Goal: Task Accomplishment & Management: Use online tool/utility

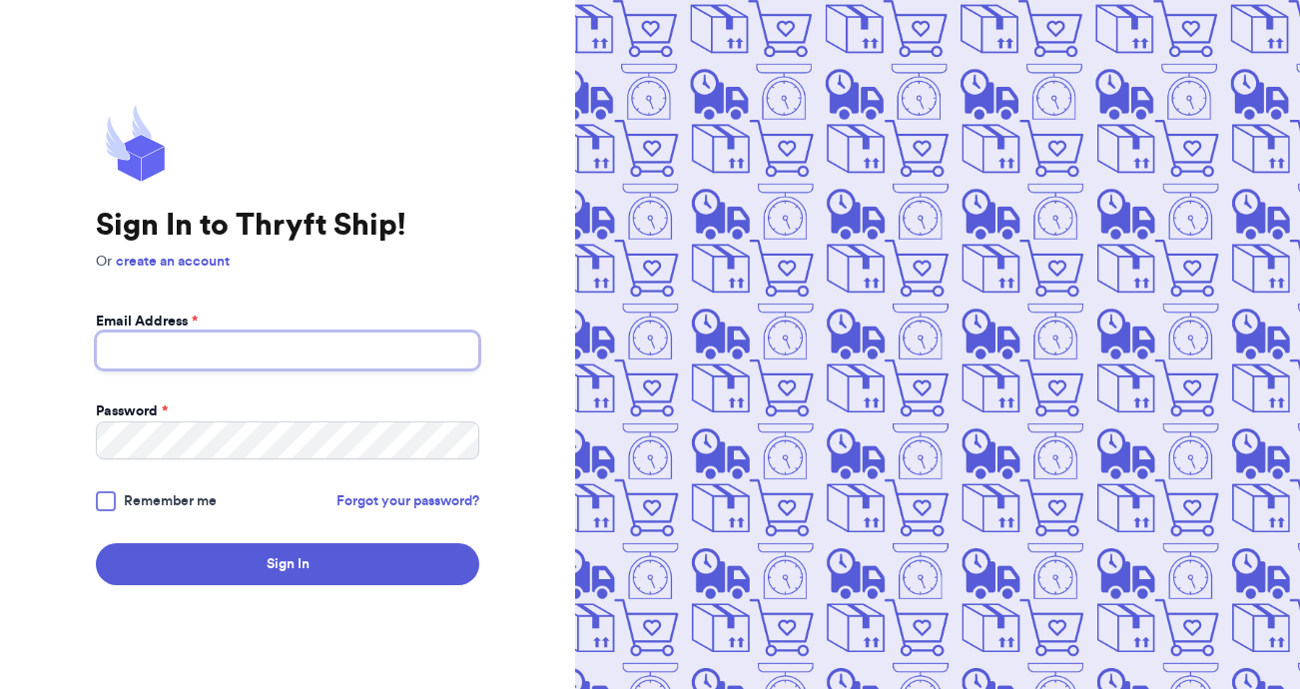
click at [182, 351] on input "Email Address *" at bounding box center [288, 351] width 384 height 38
type input "[EMAIL_ADDRESS][DOMAIN_NAME]"
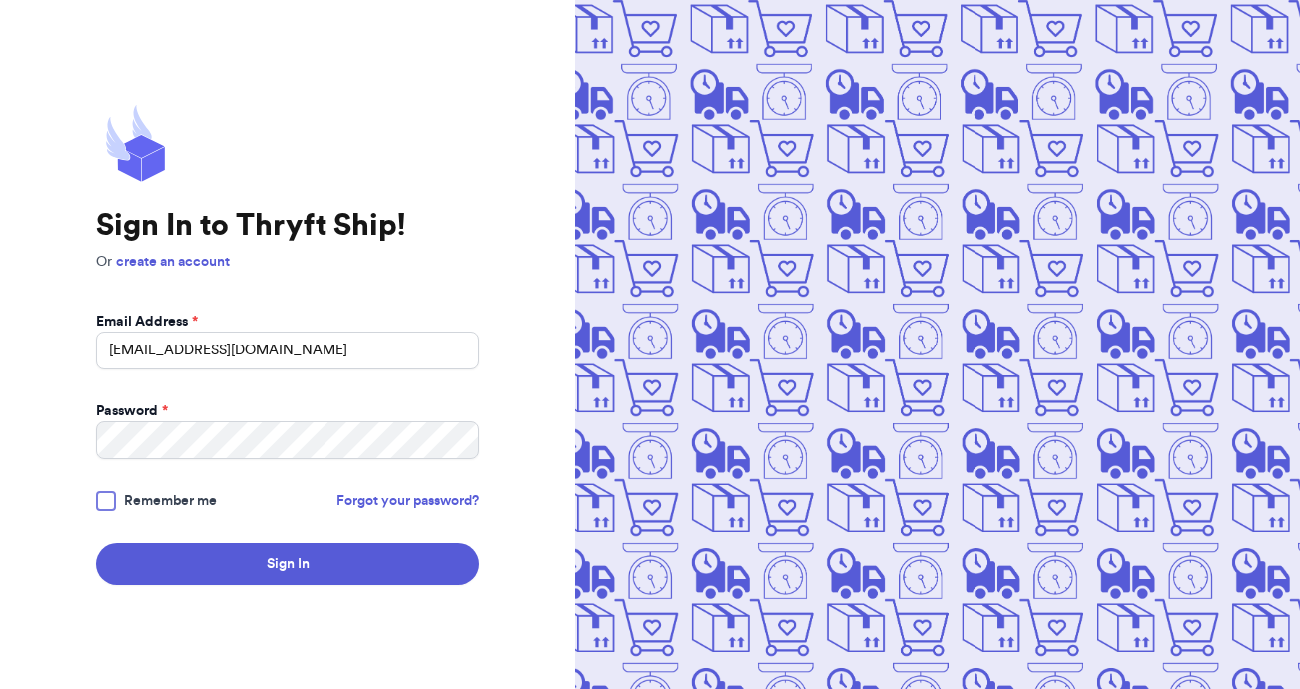
click at [152, 475] on form "Email Address * [EMAIL_ADDRESS][DOMAIN_NAME] Password * Remember me Forgot your…" at bounding box center [288, 449] width 384 height 274
click at [96, 543] on button "Sign In" at bounding box center [288, 564] width 384 height 42
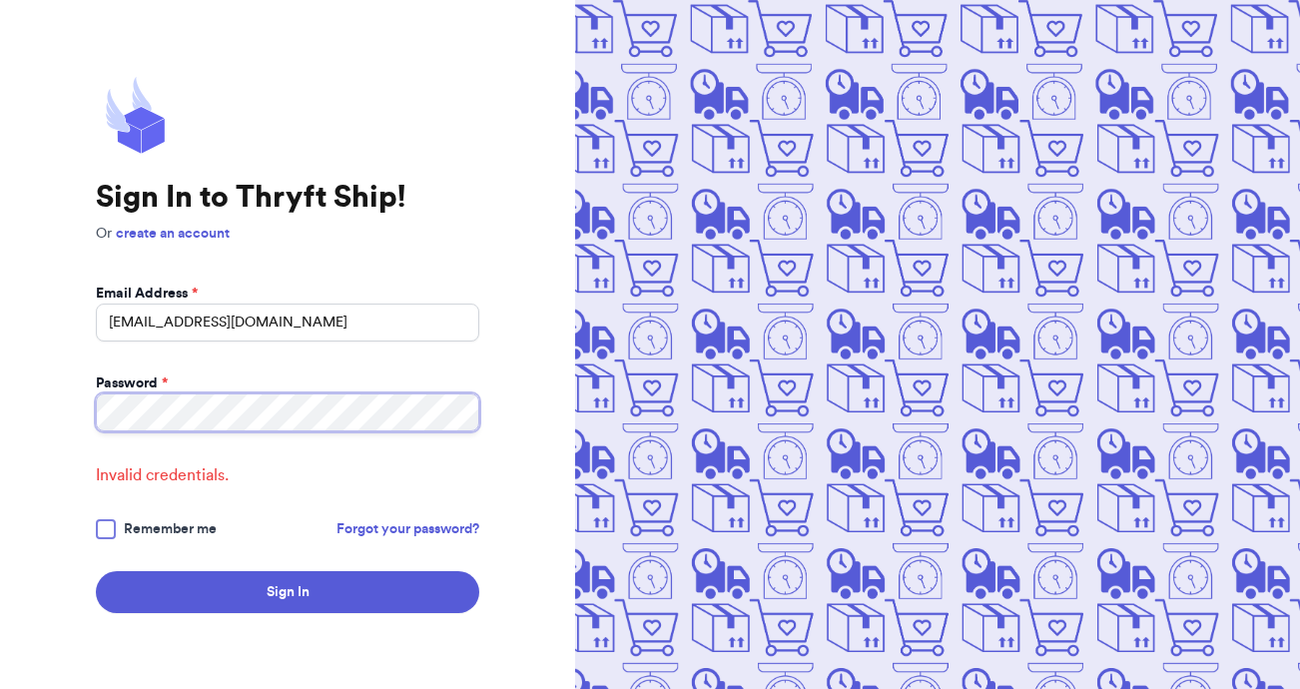
click at [96, 571] on button "Sign In" at bounding box center [288, 592] width 384 height 42
click at [59, 403] on div "Sign In to Thryft Ship! Or create an account Email Address * [EMAIL_ADDRESS][DO…" at bounding box center [287, 344] width 575 height 689
click at [96, 571] on button "Sign In" at bounding box center [288, 592] width 384 height 42
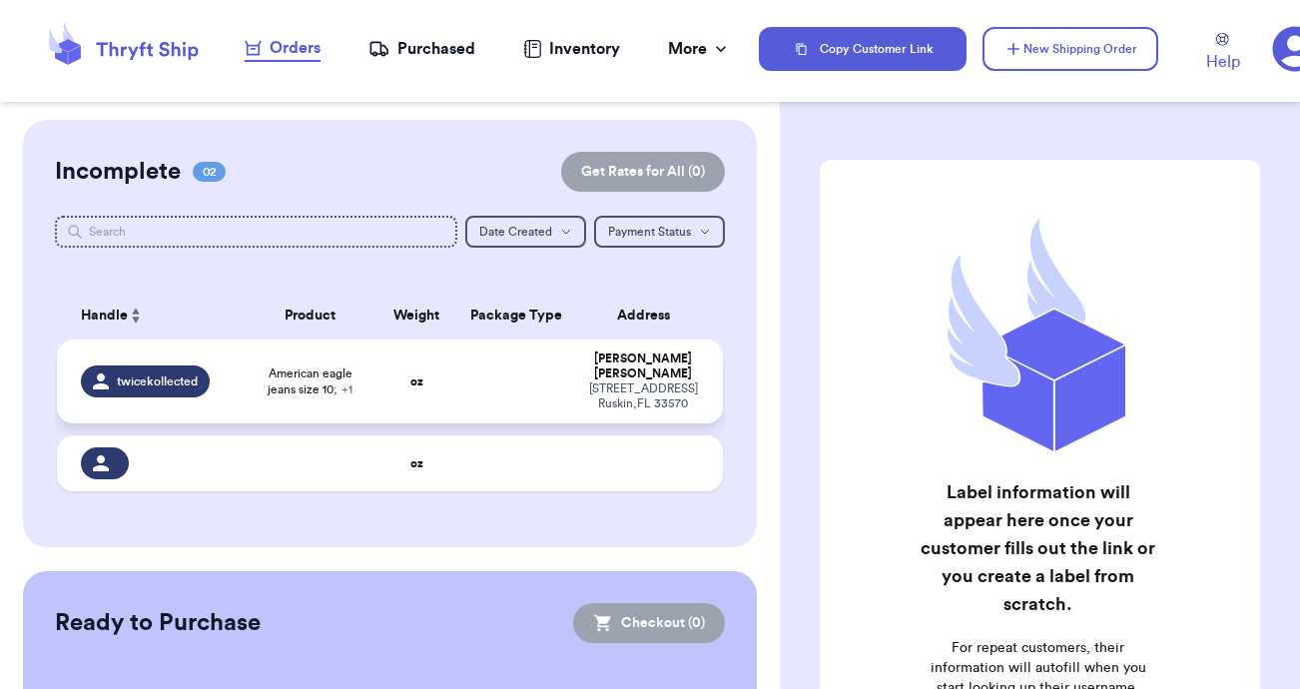
click at [138, 378] on span "twicekollected" at bounding box center [157, 382] width 81 height 16
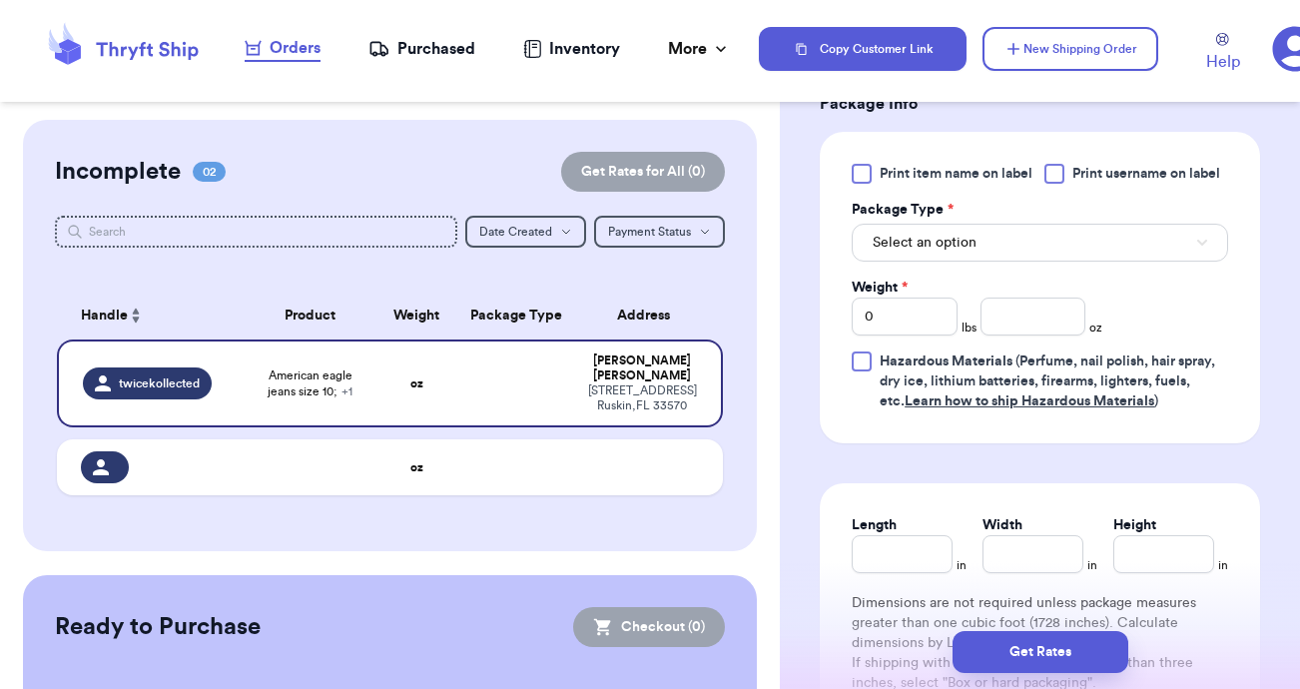
scroll to position [941, 0]
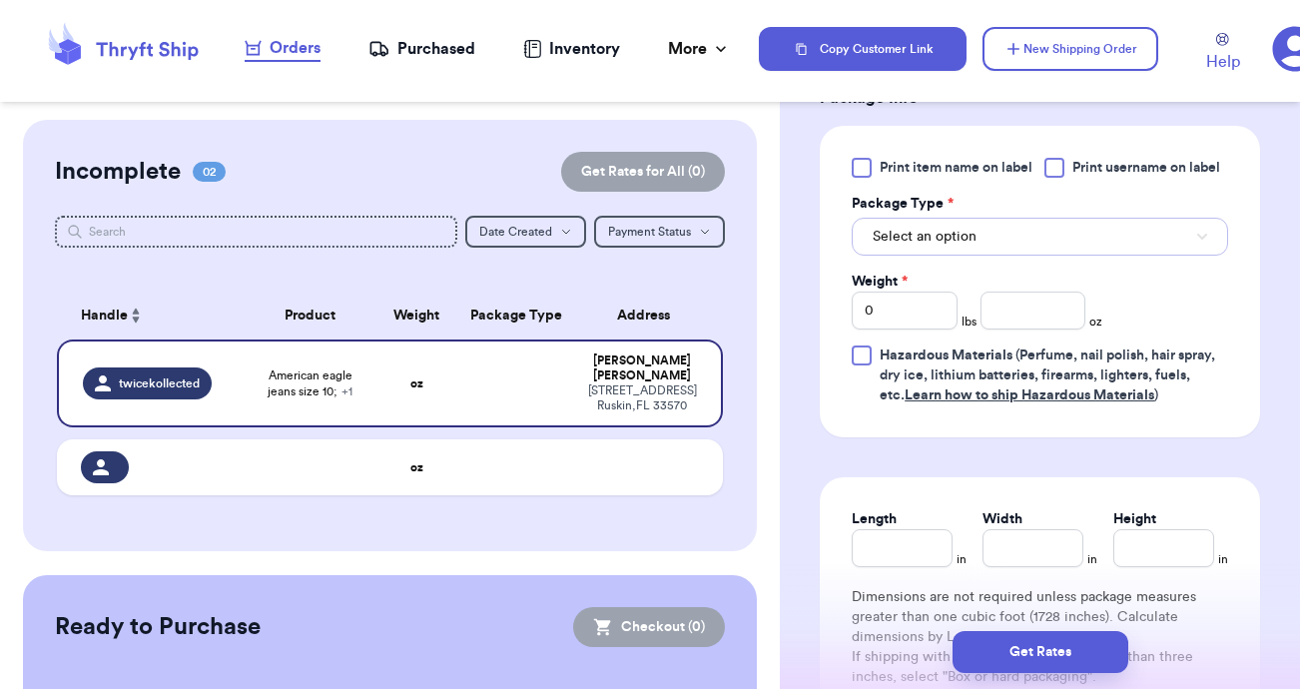
click at [921, 234] on span "Select an option" at bounding box center [925, 237] width 104 height 20
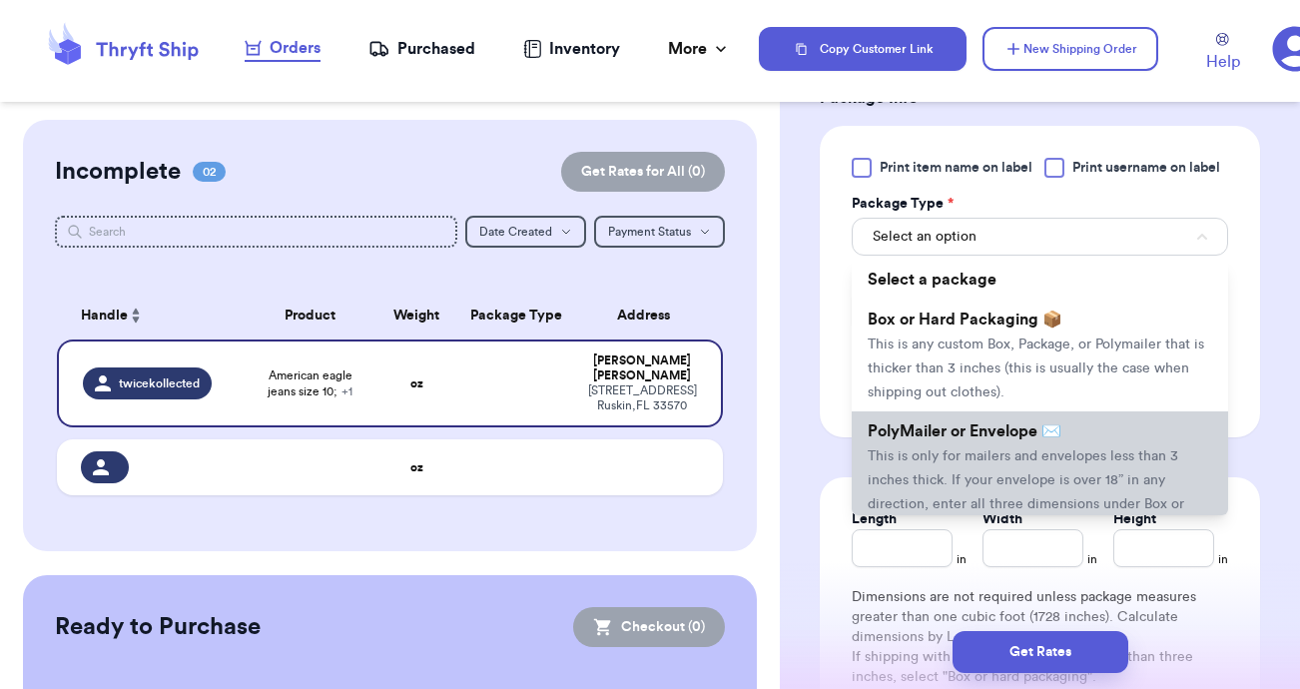
click at [969, 450] on li "PolyMailer or Envelope ✉️ This is only for mailers and envelopes less than 3 in…" at bounding box center [1040, 479] width 377 height 136
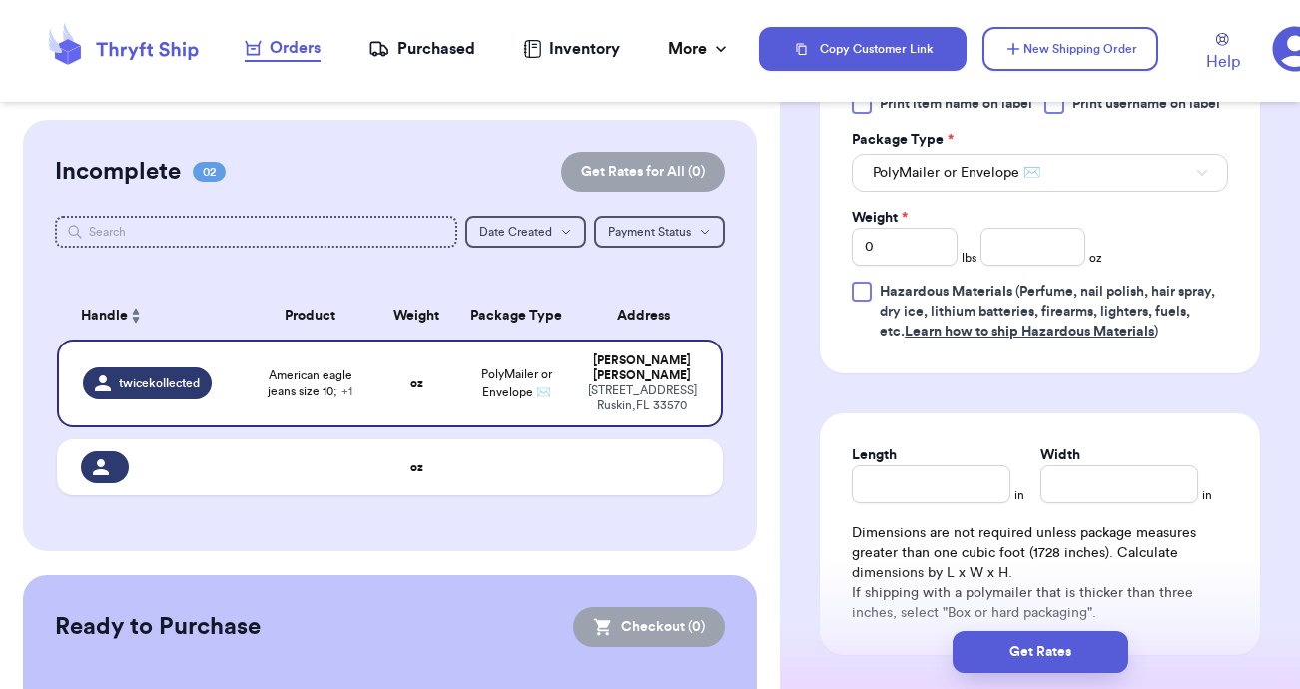
scroll to position [1026, 0]
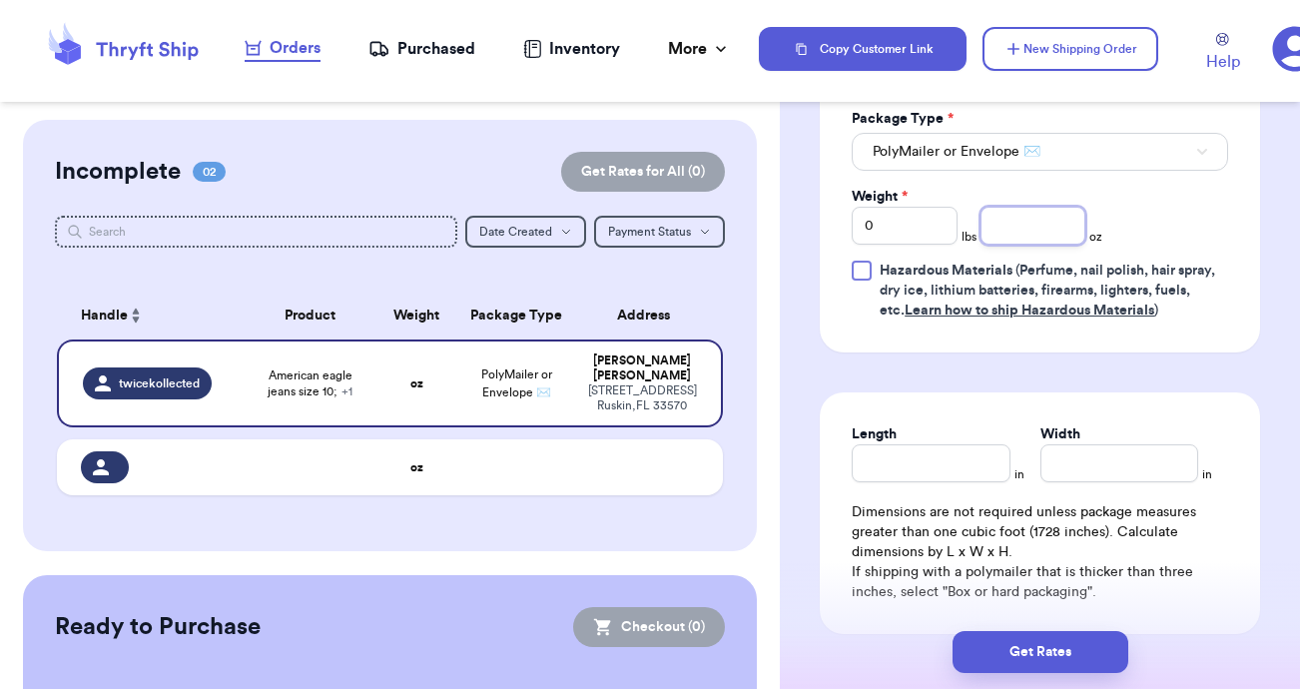
click at [1025, 223] on input "number" at bounding box center [1034, 226] width 106 height 38
type input "30.6"
click at [929, 481] on input "Length" at bounding box center [931, 463] width 158 height 38
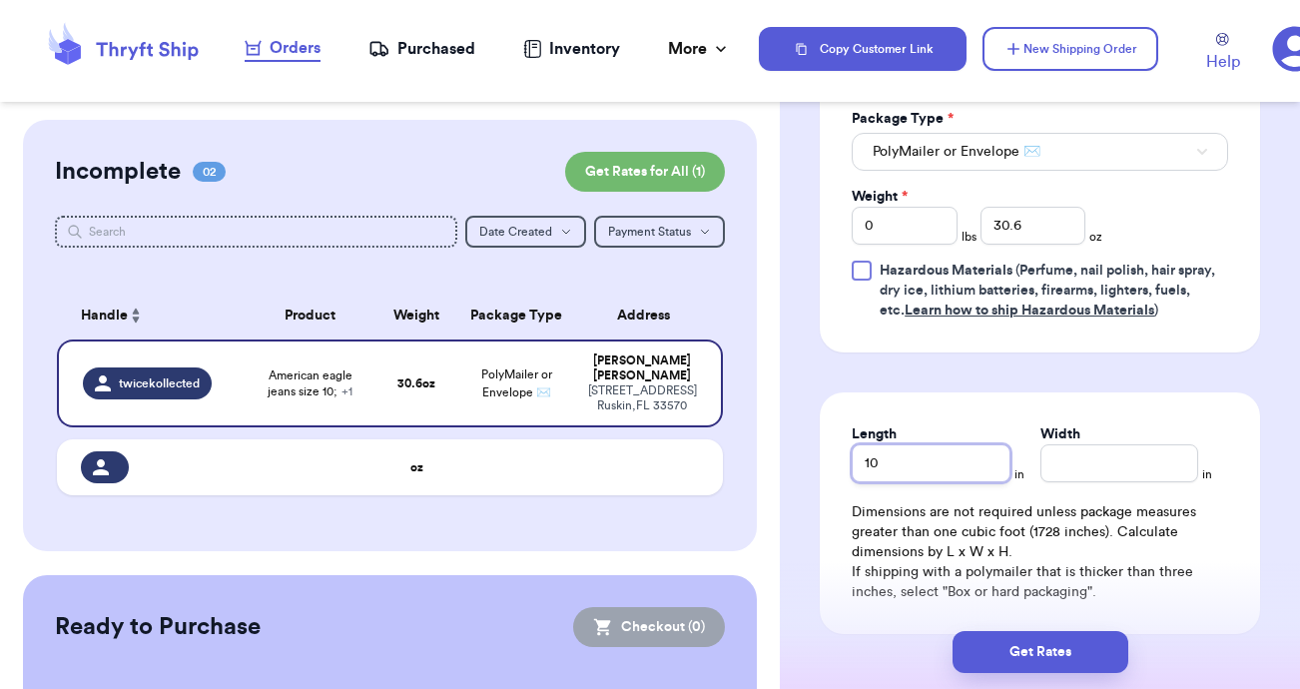
type input "10"
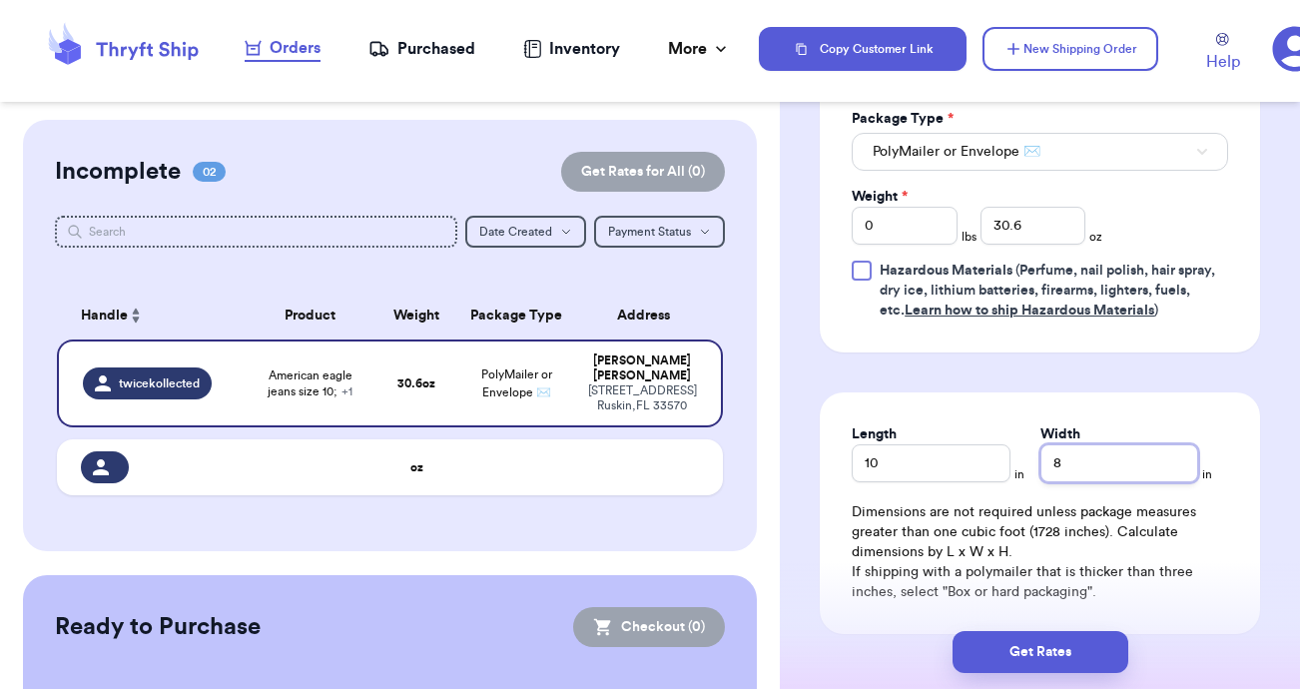
type input "8"
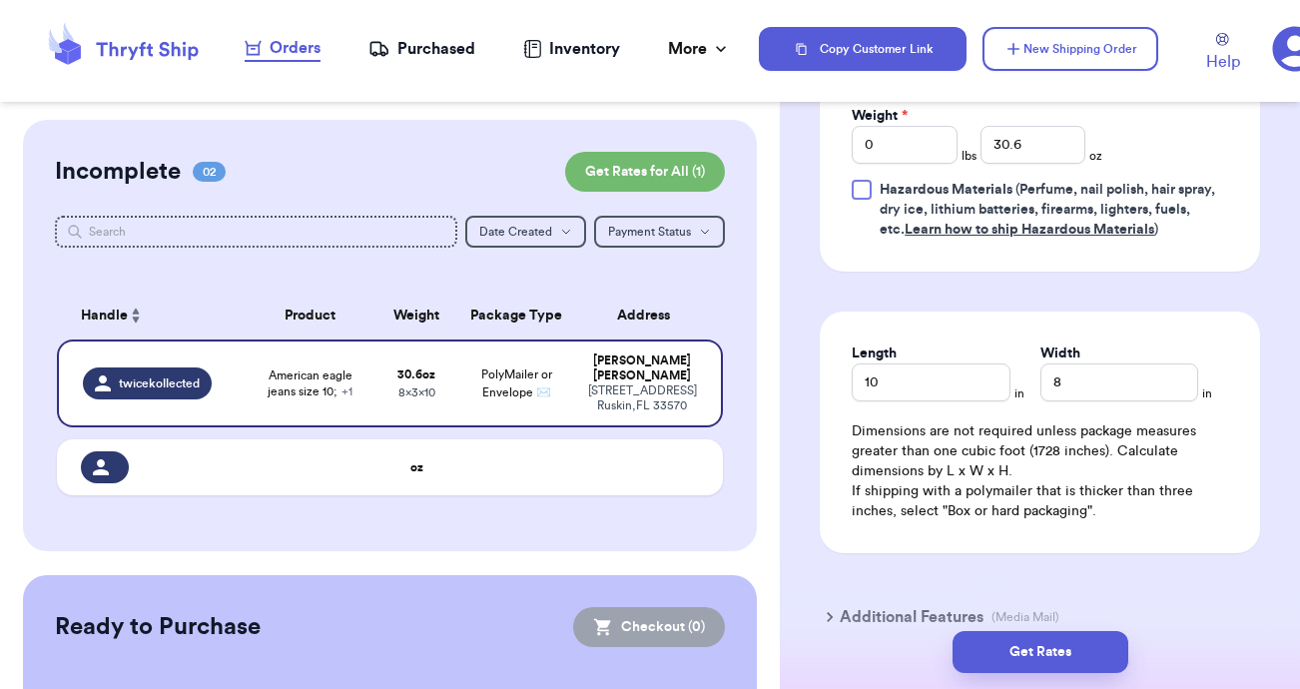
scroll to position [1199, 0]
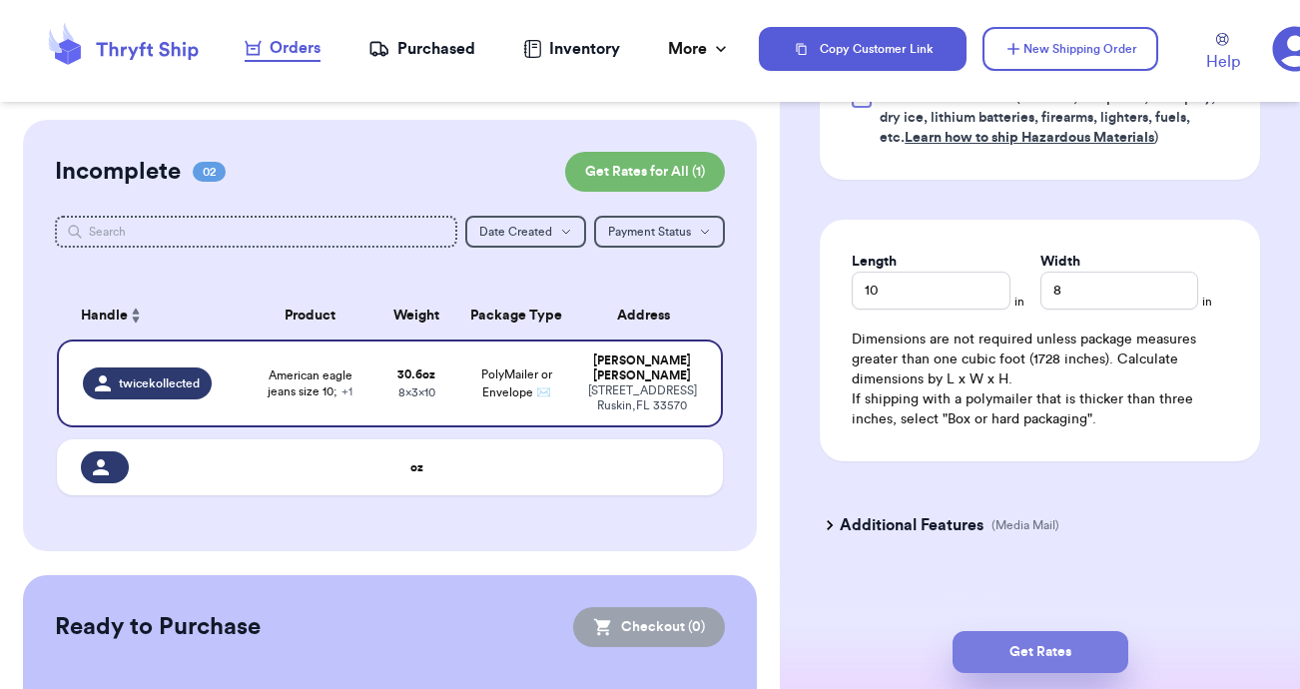
click at [1054, 660] on button "Get Rates" at bounding box center [1041, 652] width 176 height 42
type input "1"
type input "14.600000000000001"
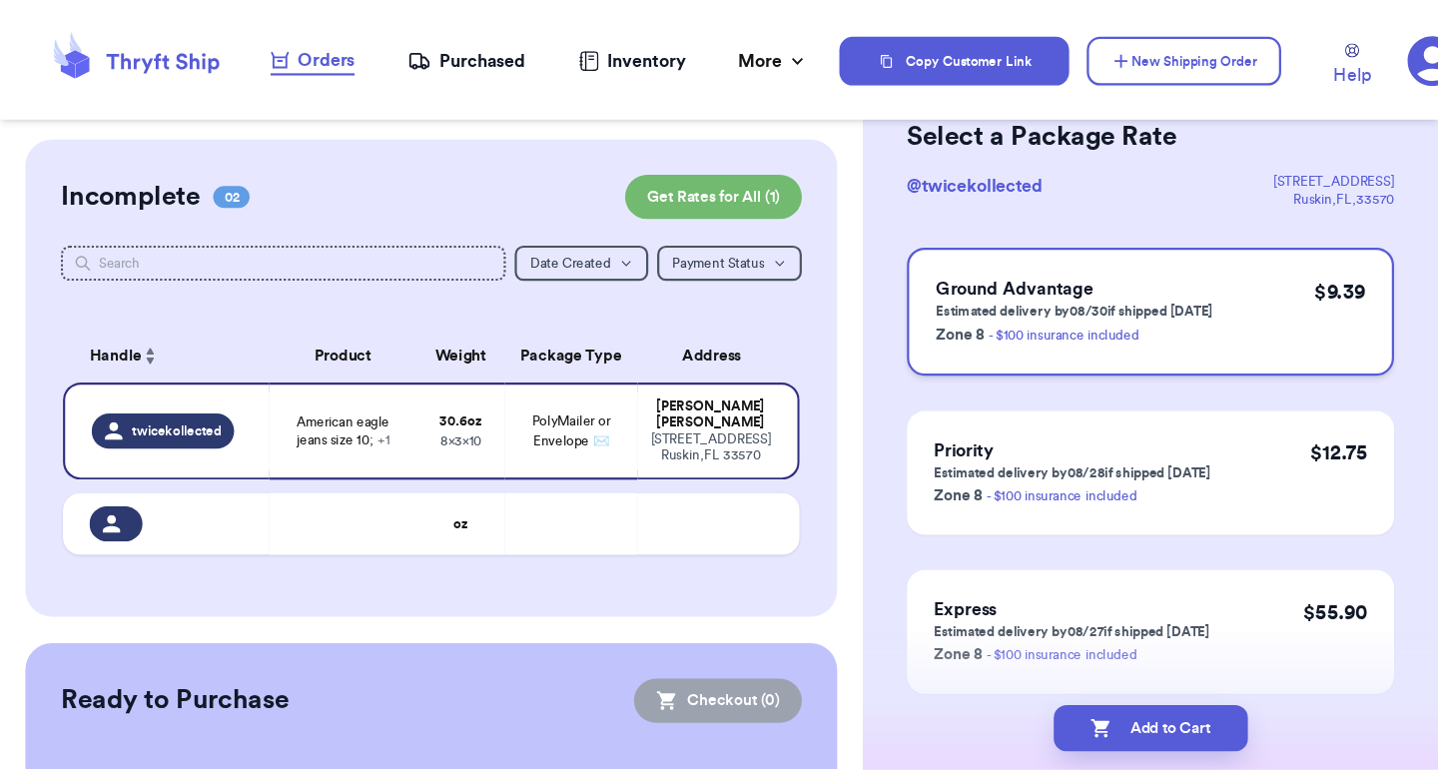
scroll to position [0, 0]
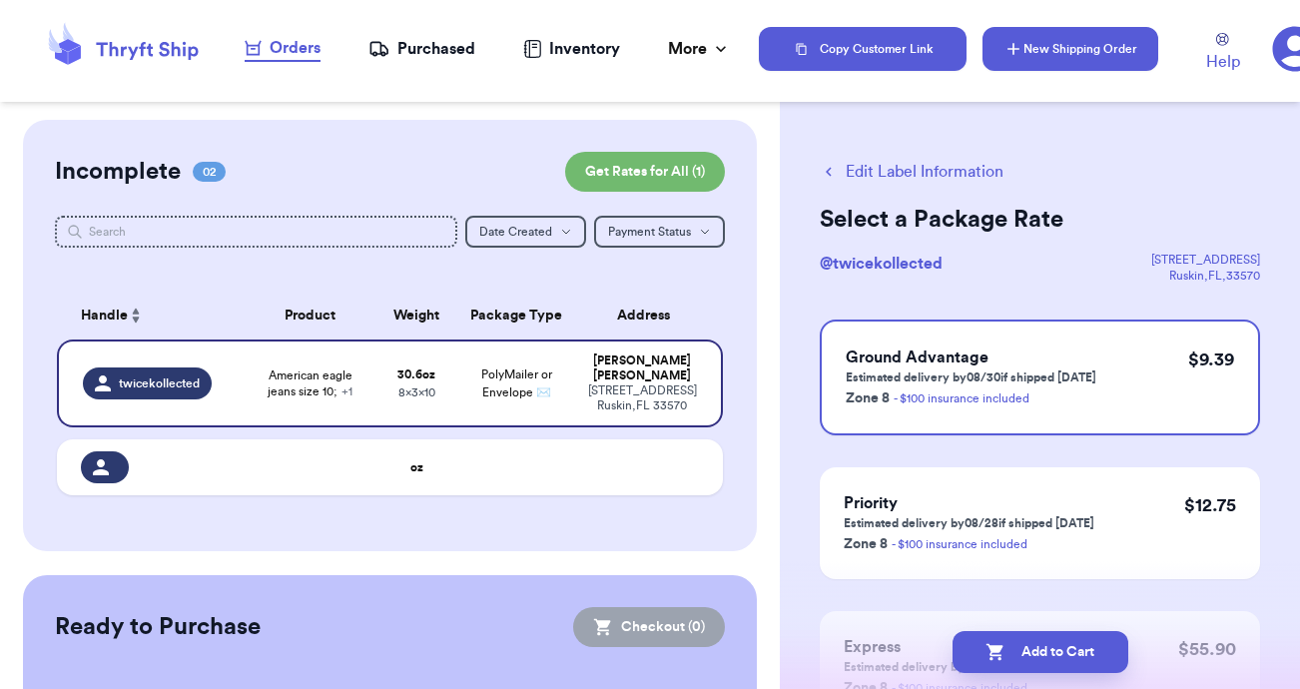
click at [1020, 50] on icon "button" at bounding box center [1014, 49] width 20 height 20
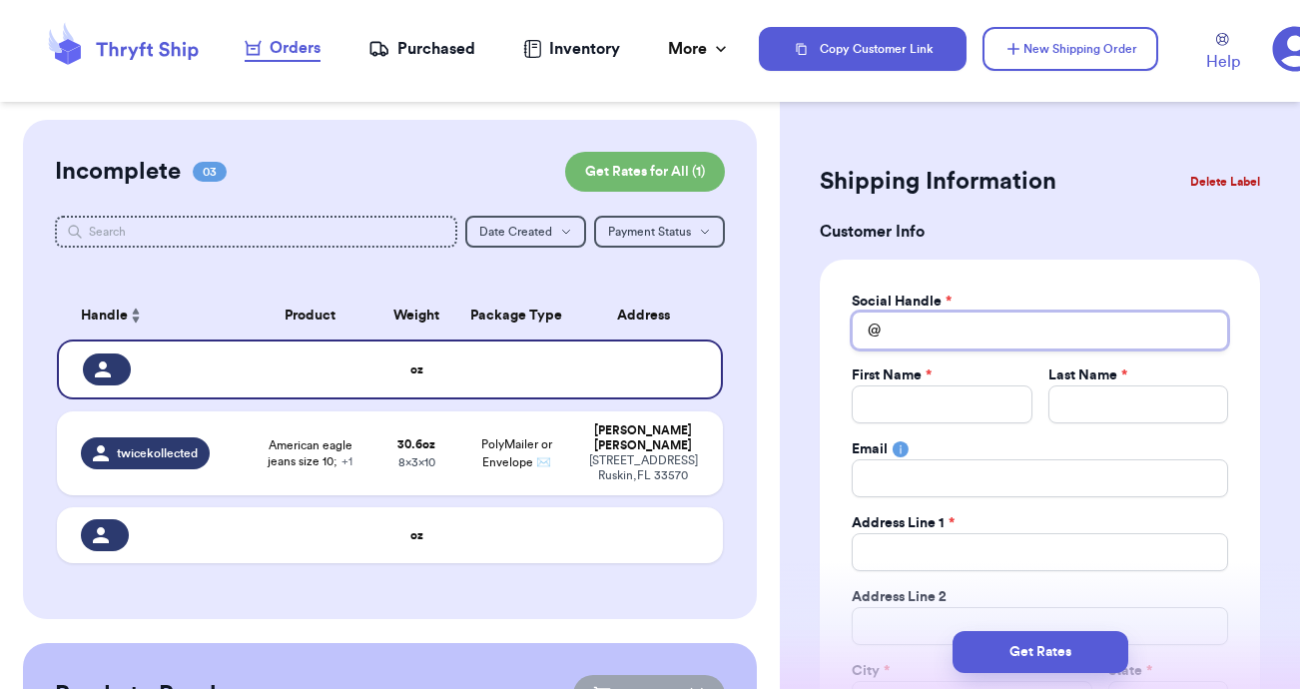
click at [938, 332] on input "Total Amount Paid" at bounding box center [1040, 331] width 377 height 38
type input "K"
type input "Ka"
type input "[PERSON_NAME]"
type input "Kayla"
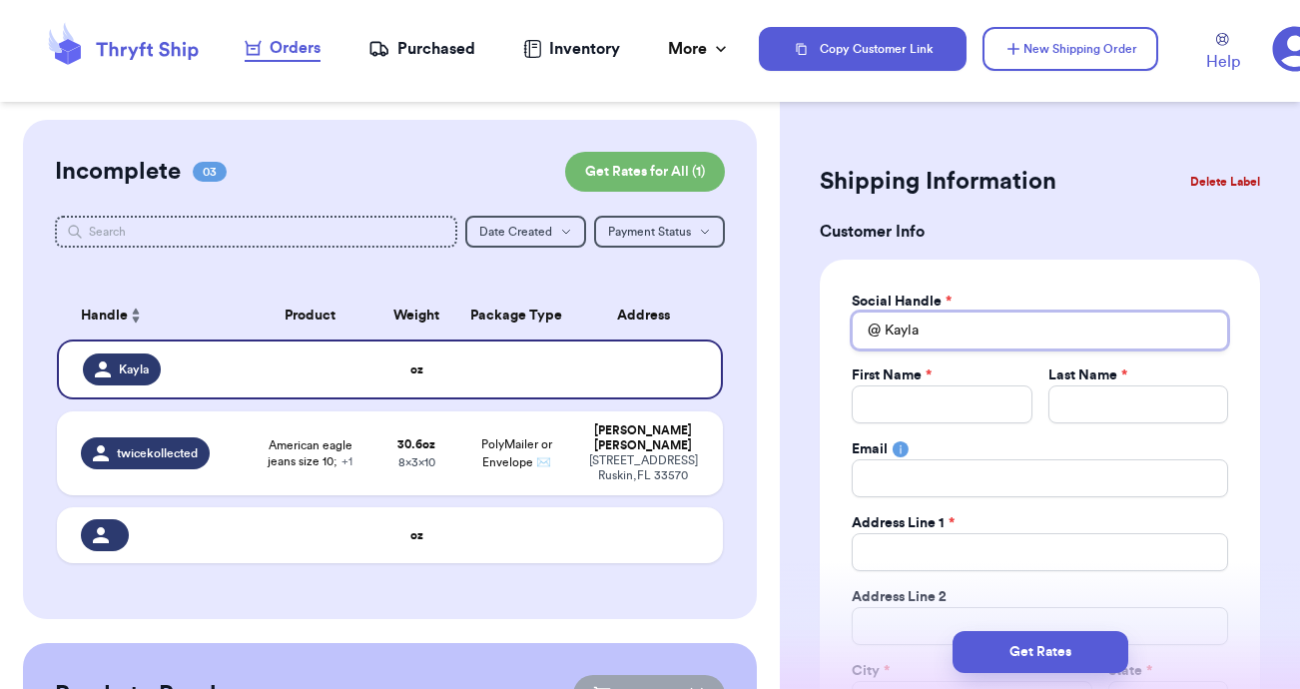
type input "Kayla"
click at [912, 410] on input "Total Amount Paid" at bounding box center [942, 405] width 180 height 38
type input "K"
type input "Ka"
type input "[PERSON_NAME]"
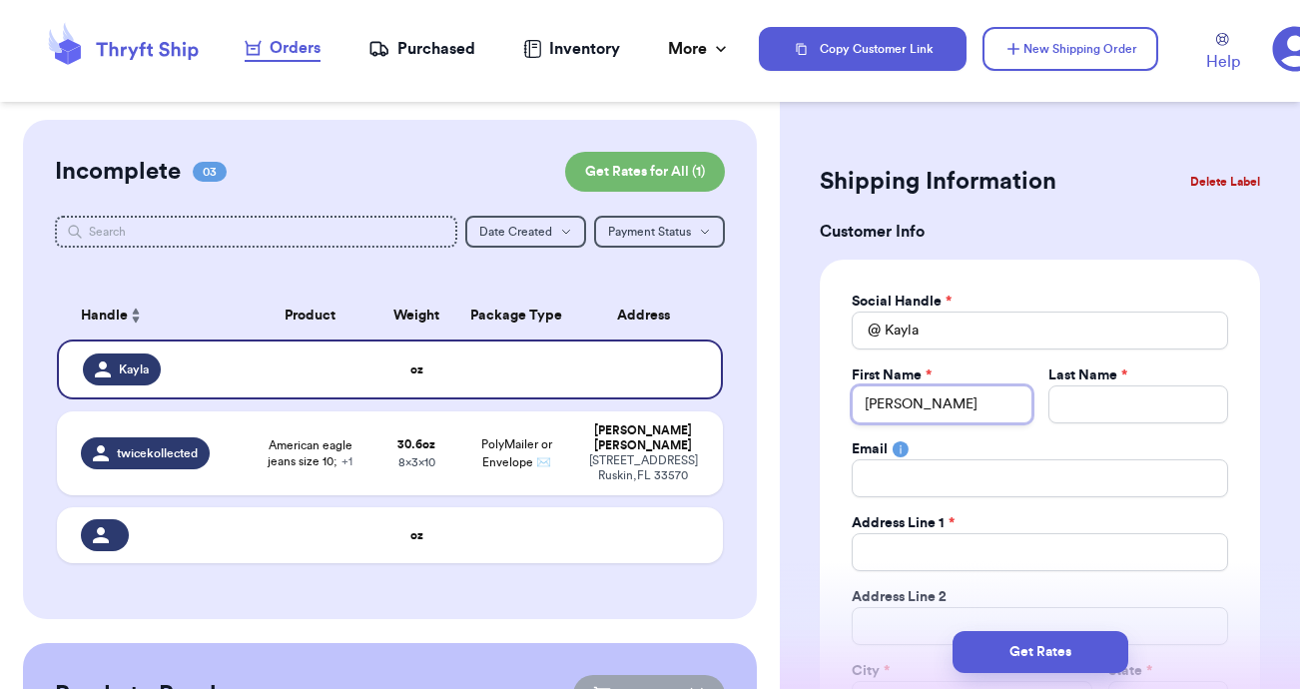
type input "[PERSON_NAME]"
type input "Kayla"
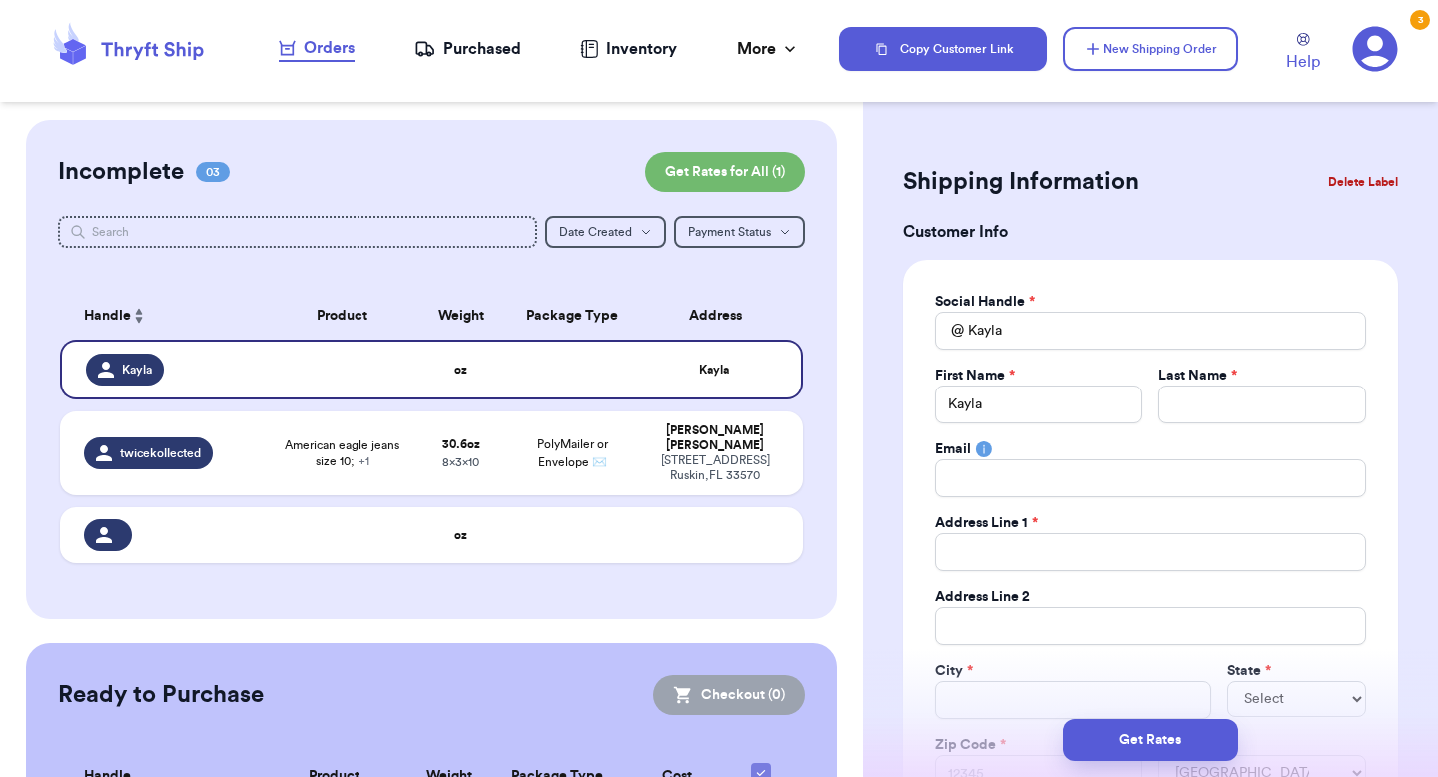
click at [490, 57] on div "Purchased" at bounding box center [467, 49] width 107 height 24
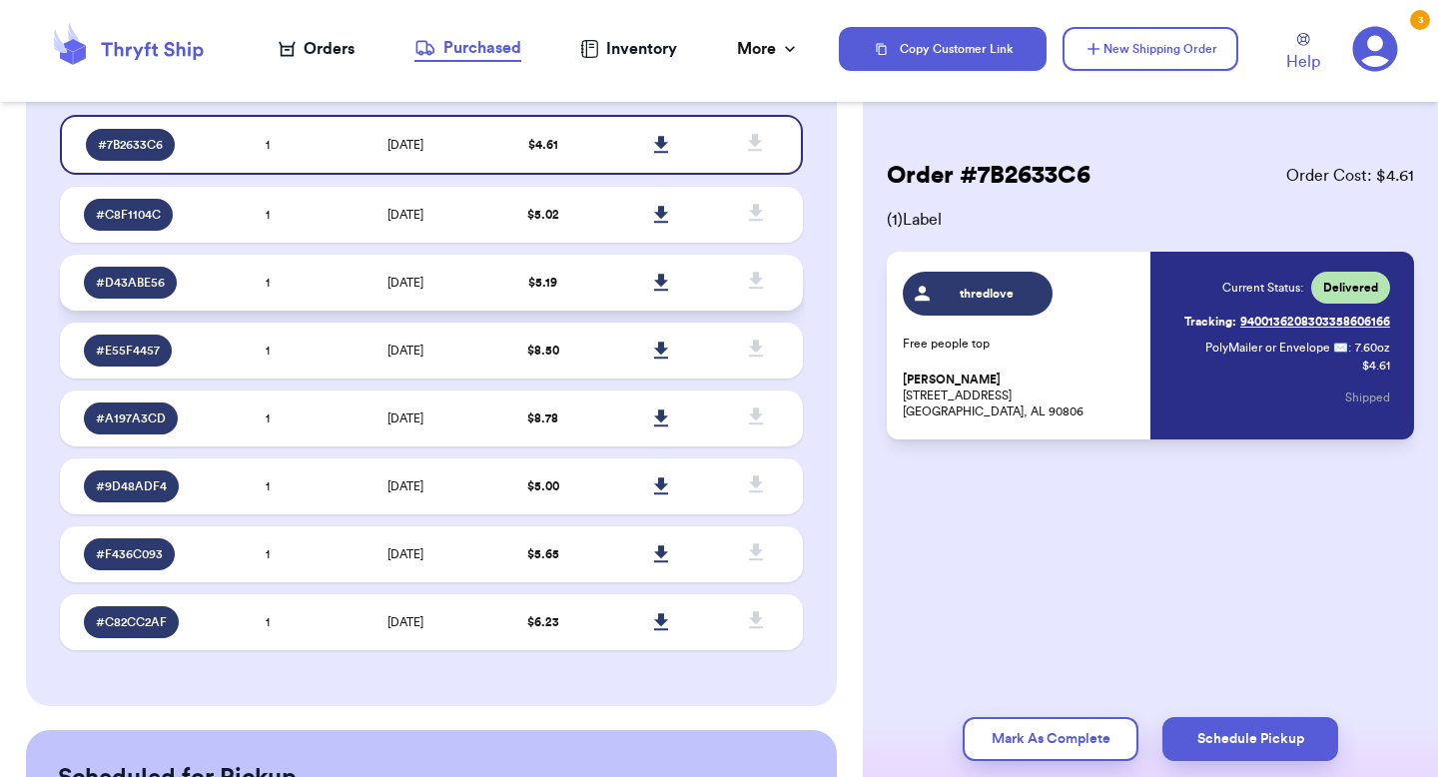
scroll to position [211, 0]
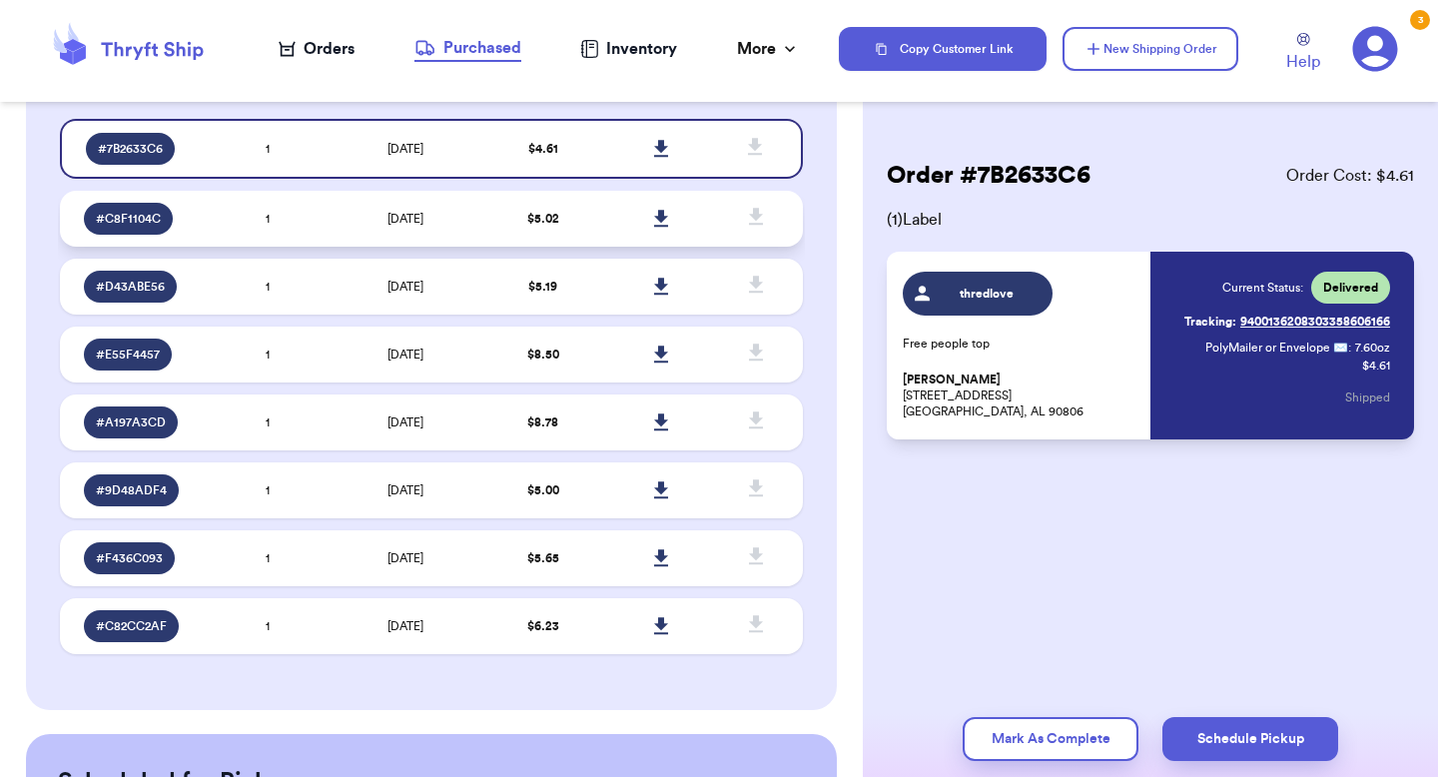
click at [393, 220] on span "[DATE]" at bounding box center [406, 219] width 36 height 12
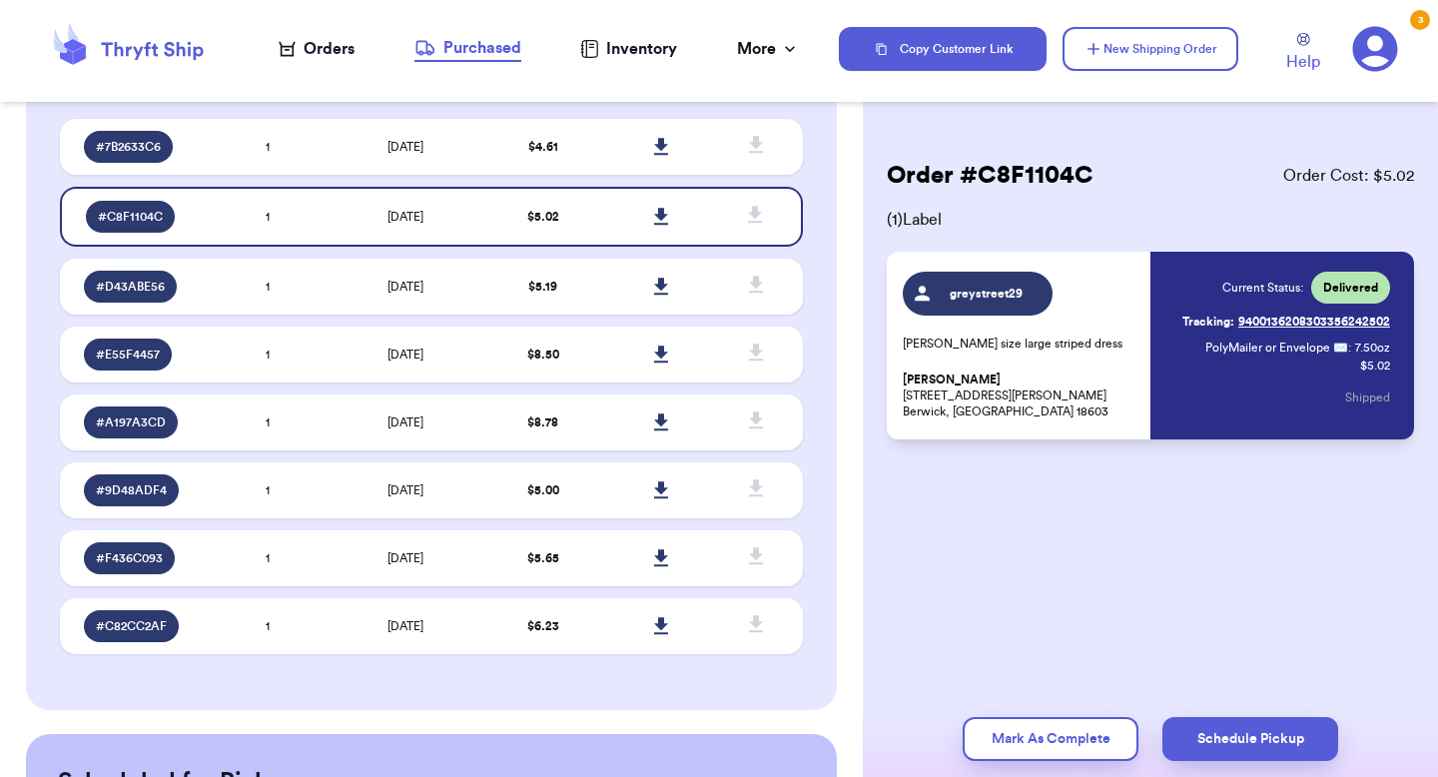
click at [983, 299] on span "greystreet29" at bounding box center [987, 294] width 95 height 16
click at [955, 400] on p "[PERSON_NAME] [STREET_ADDRESS][PERSON_NAME]" at bounding box center [1021, 396] width 236 height 48
click at [986, 407] on p "[PERSON_NAME] [STREET_ADDRESS][PERSON_NAME]" at bounding box center [1021, 396] width 236 height 48
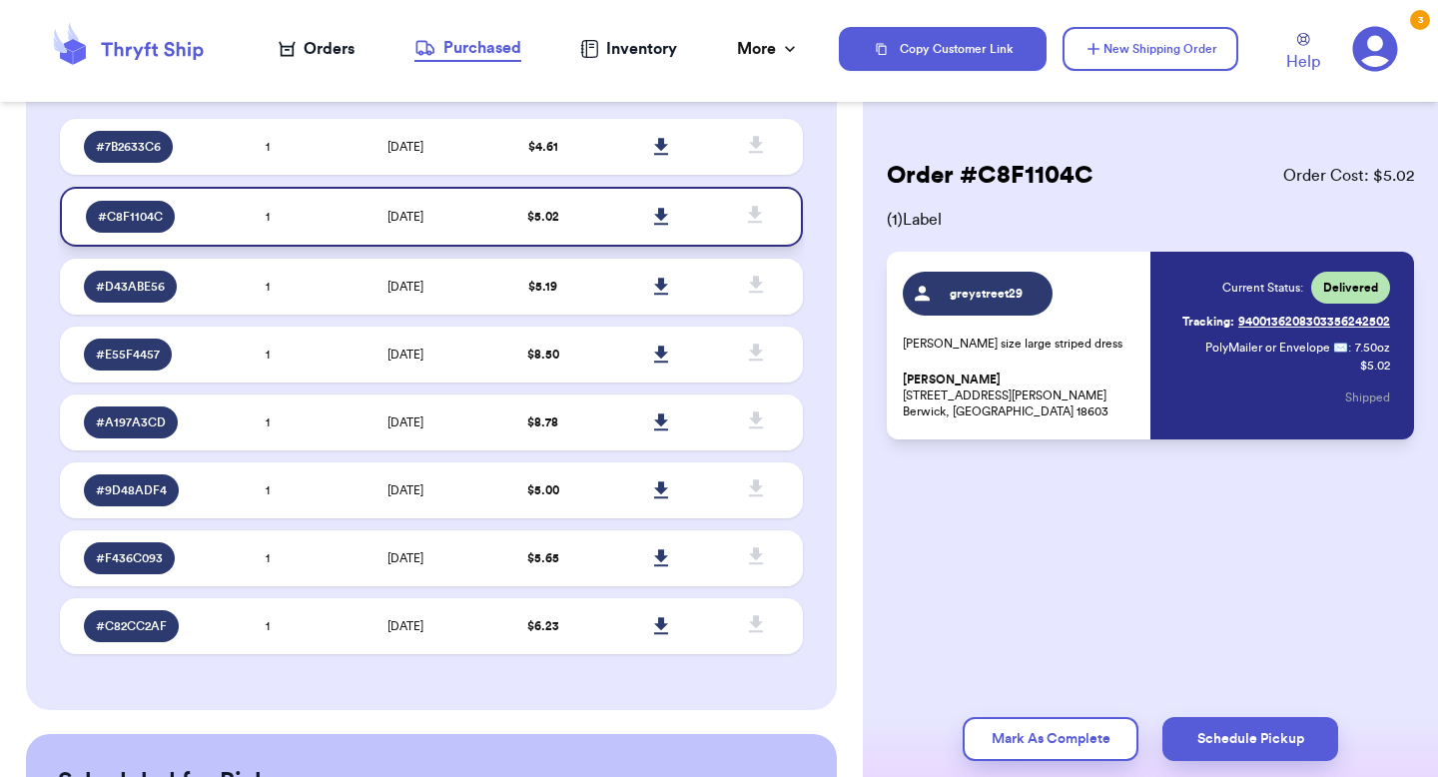
scroll to position [0, 0]
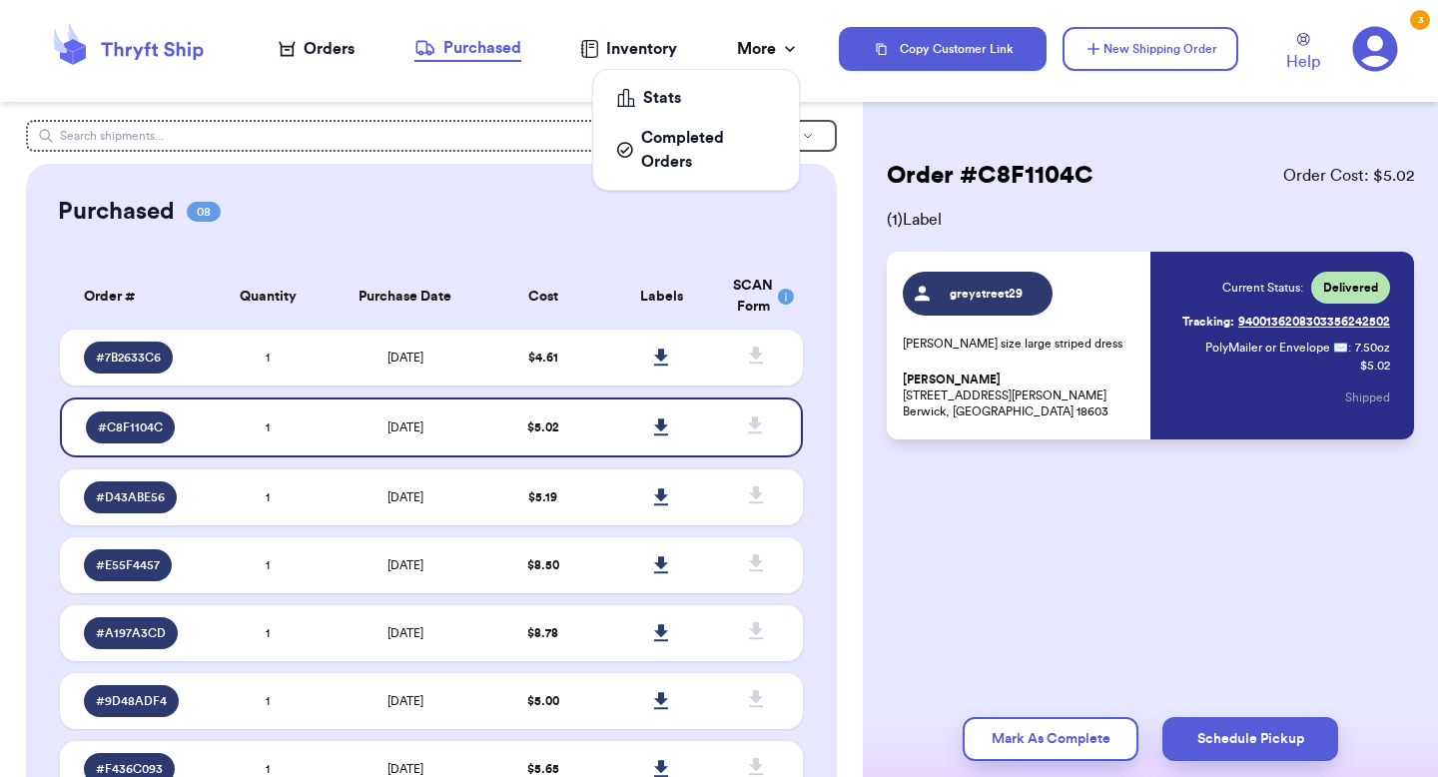
click at [737, 59] on div "More" at bounding box center [768, 49] width 63 height 24
click at [325, 53] on div "Orders" at bounding box center [317, 49] width 76 height 24
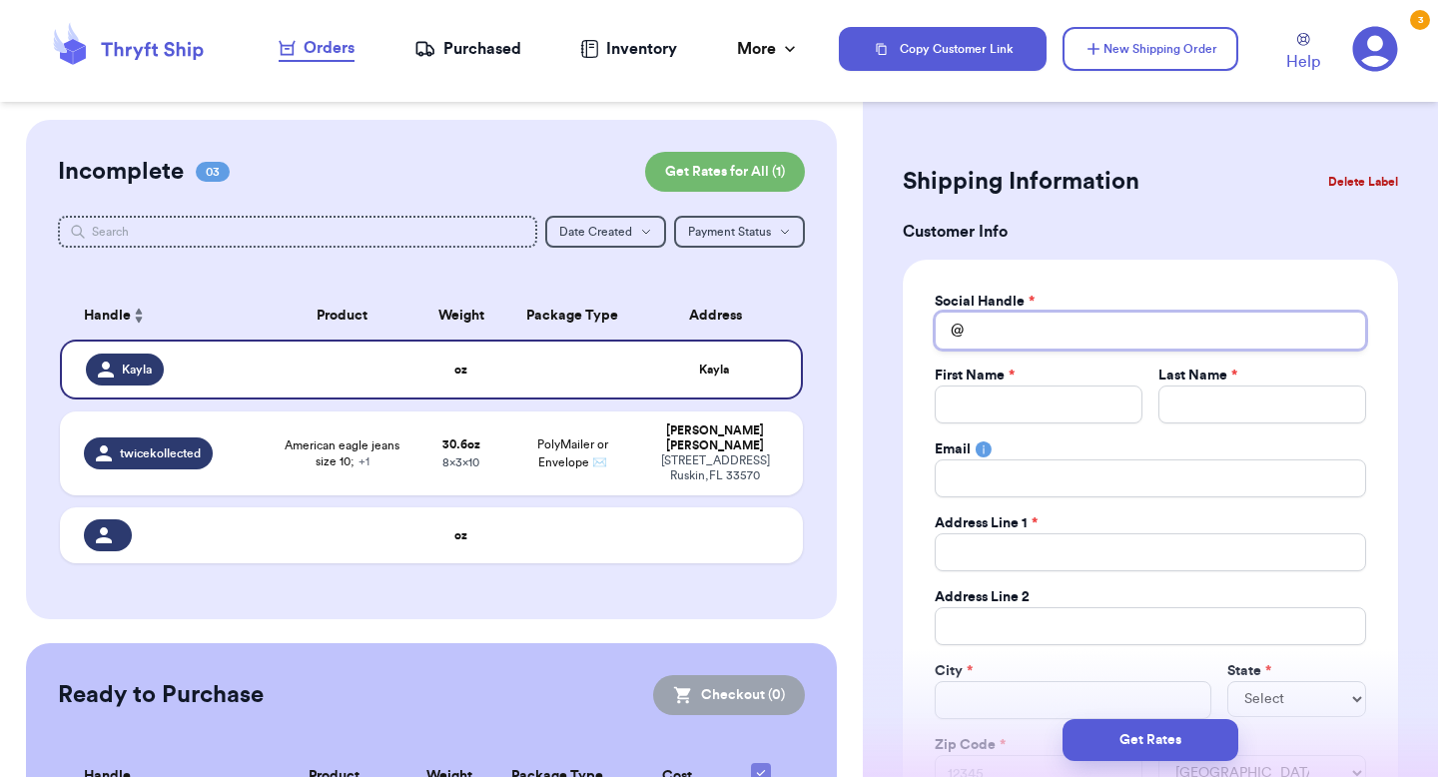
click at [982, 337] on input "Total Amount Paid" at bounding box center [1150, 331] width 431 height 38
type input "g"
type input "gr"
type input "gre"
type input "grey"
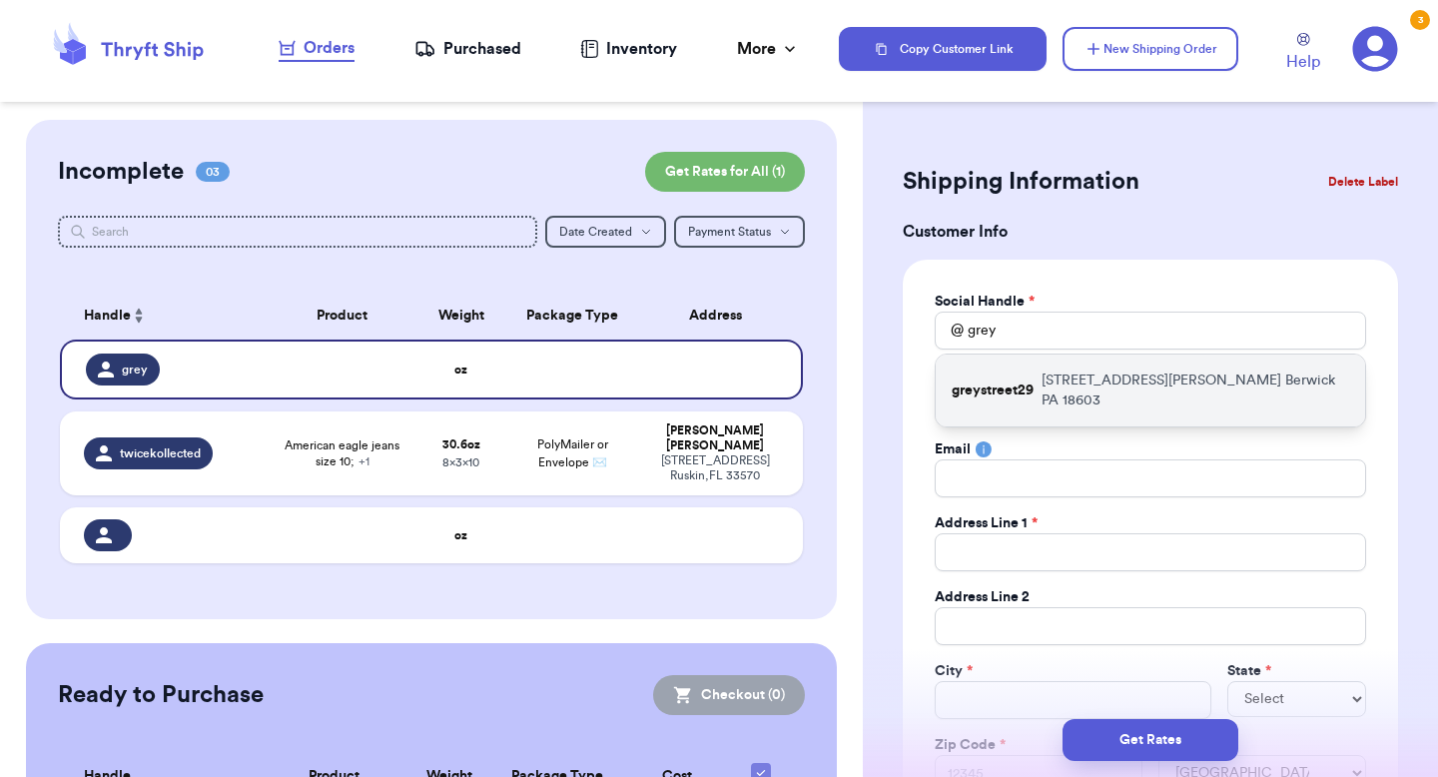
click at [1021, 381] on p "greystreet29" at bounding box center [993, 391] width 82 height 20
type input "greystreet29"
type input "[PERSON_NAME]"
type input "Belles"
type input "[EMAIL_ADDRESS][DOMAIN_NAME]"
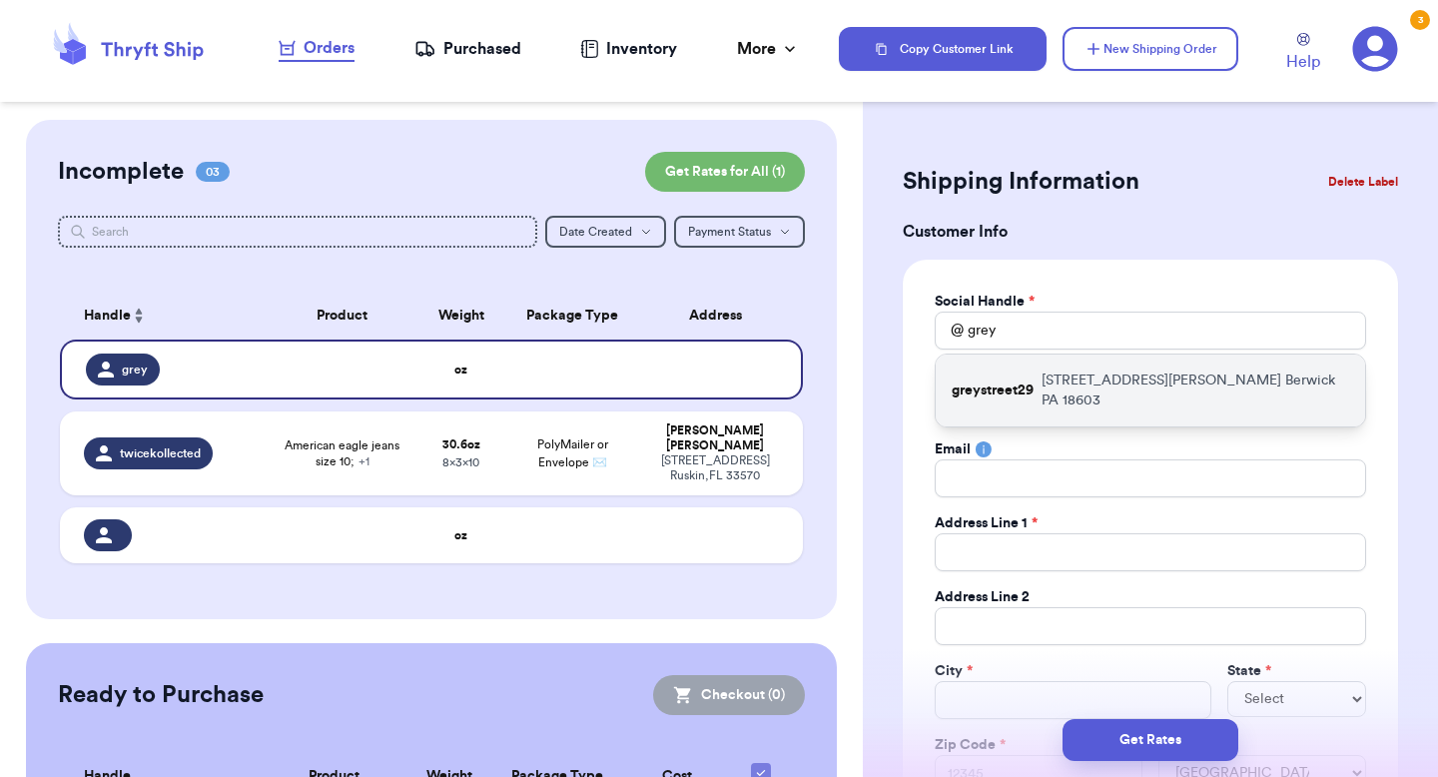
type input "[STREET_ADDRESS][PERSON_NAME]"
type input "Berwick"
select select "PA"
type input "18603"
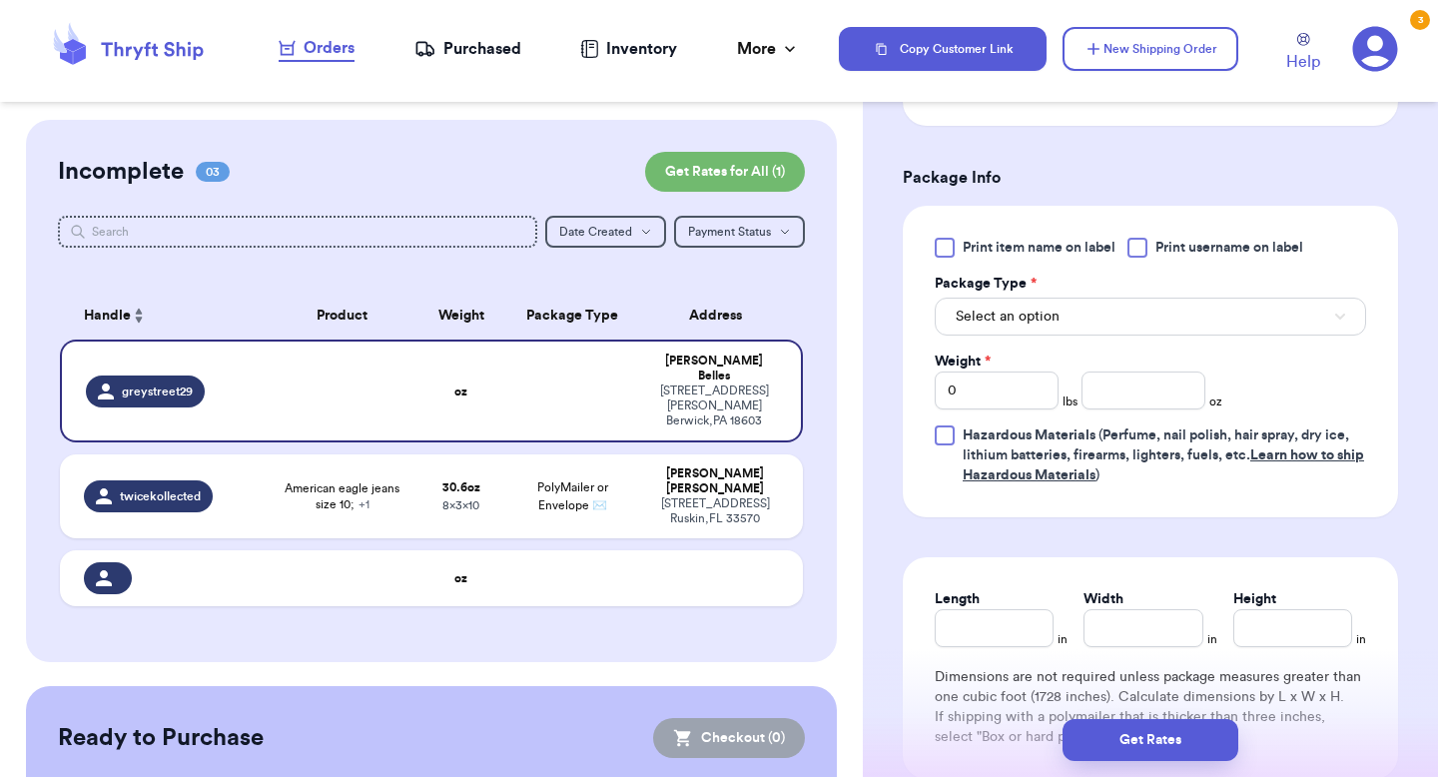
scroll to position [1124, 0]
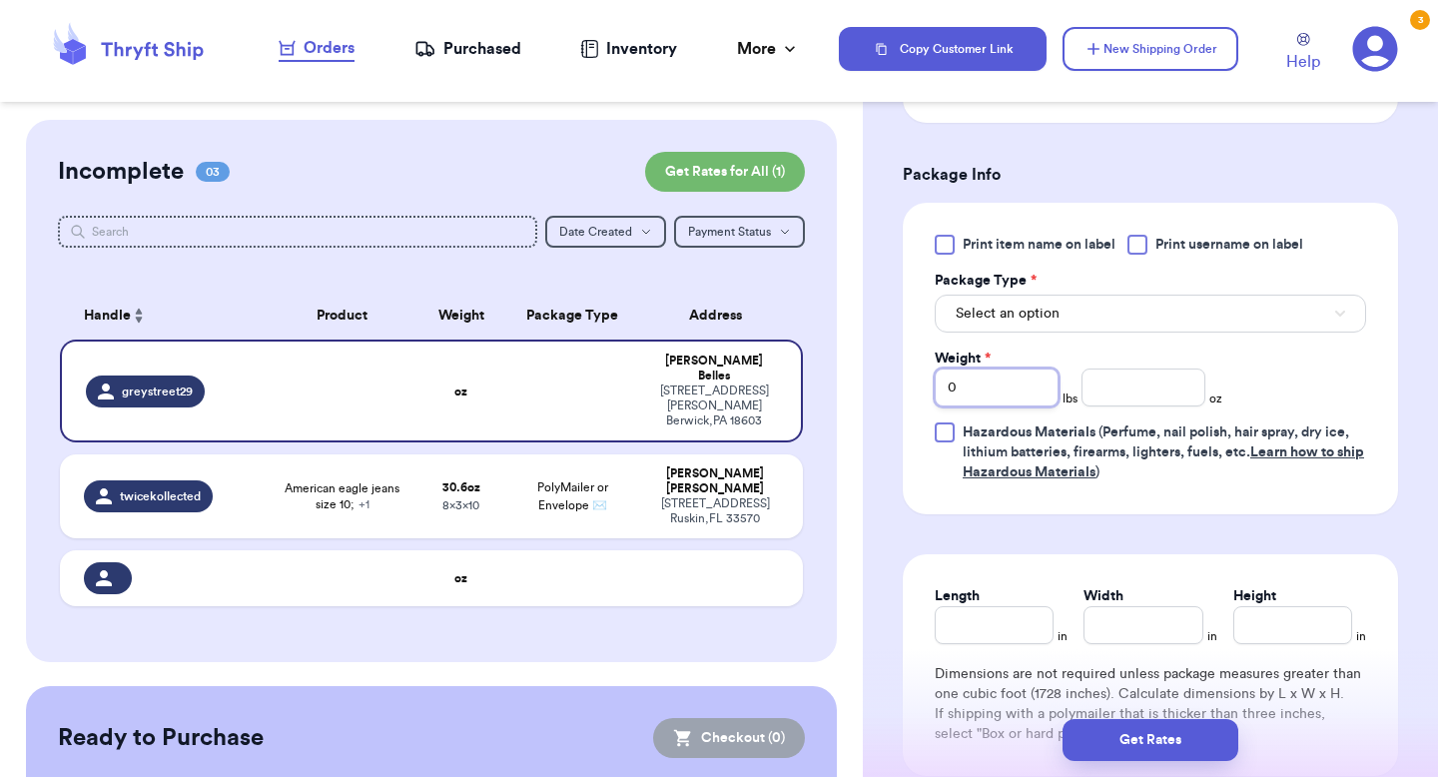
click at [999, 390] on input "0" at bounding box center [997, 388] width 124 height 38
type input "1"
type input "10"
type input "1"
click at [1139, 384] on input "number" at bounding box center [1144, 388] width 124 height 38
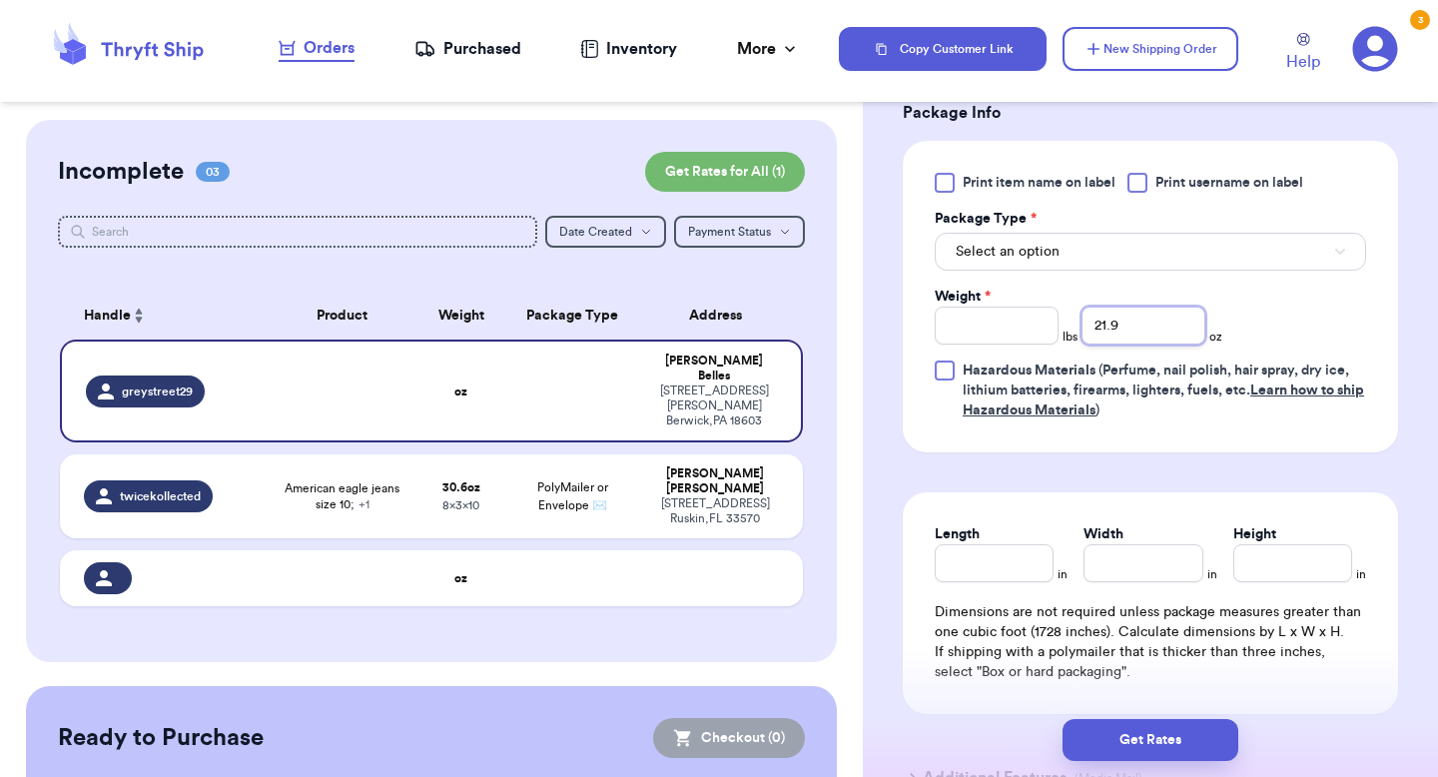
scroll to position [1188, 0]
type input "21.9"
click at [982, 231] on div "Select an option" at bounding box center [1150, 248] width 431 height 42
click at [981, 260] on span "Select an option" at bounding box center [1008, 250] width 104 height 20
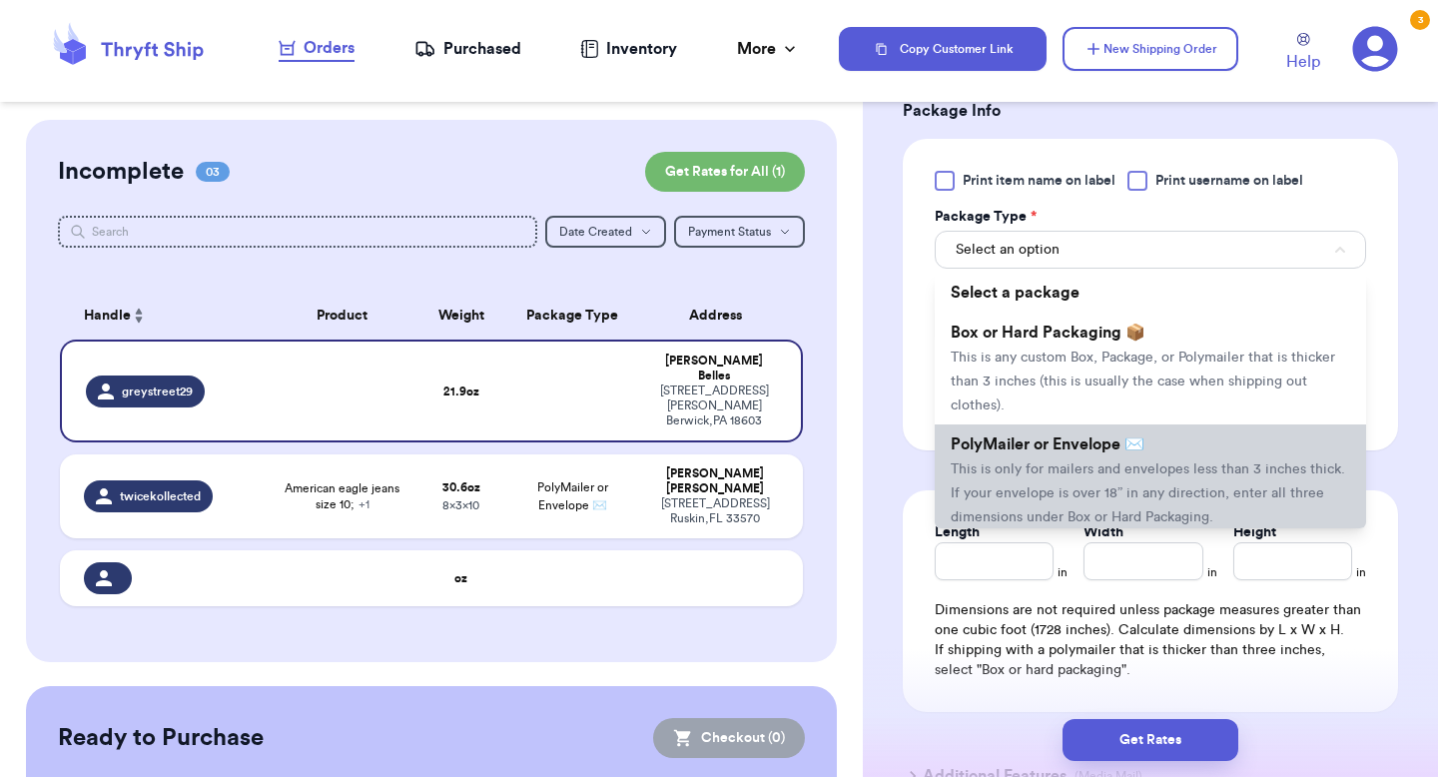
click at [1013, 471] on span "This is only for mailers and envelopes less than 3 inches thick. If your envelo…" at bounding box center [1148, 493] width 395 height 62
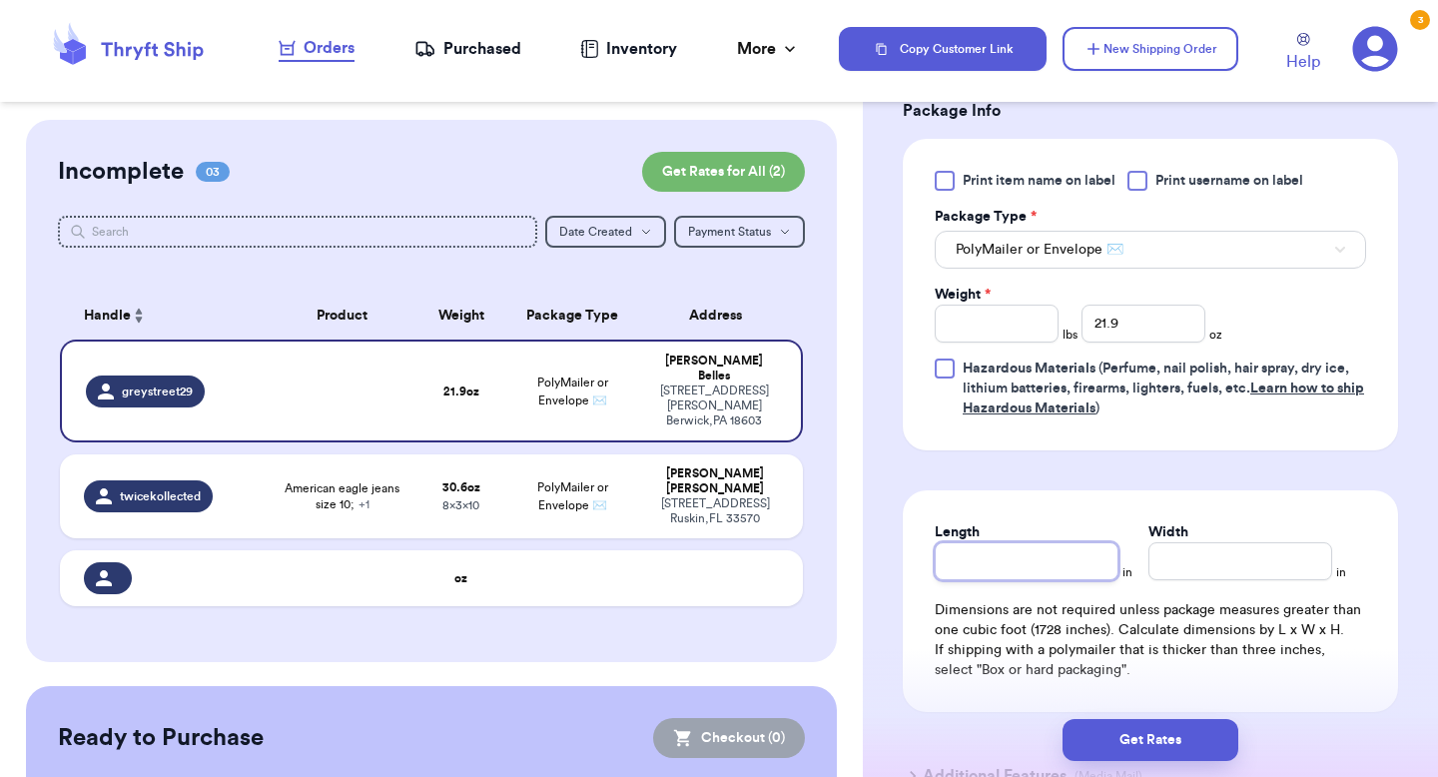
click at [1042, 566] on input "Length" at bounding box center [1027, 561] width 184 height 38
type input "10"
type input "9"
click at [1171, 688] on div "Get Rates" at bounding box center [1150, 740] width 575 height 74
click at [1171, 688] on button "Get Rates" at bounding box center [1151, 740] width 176 height 42
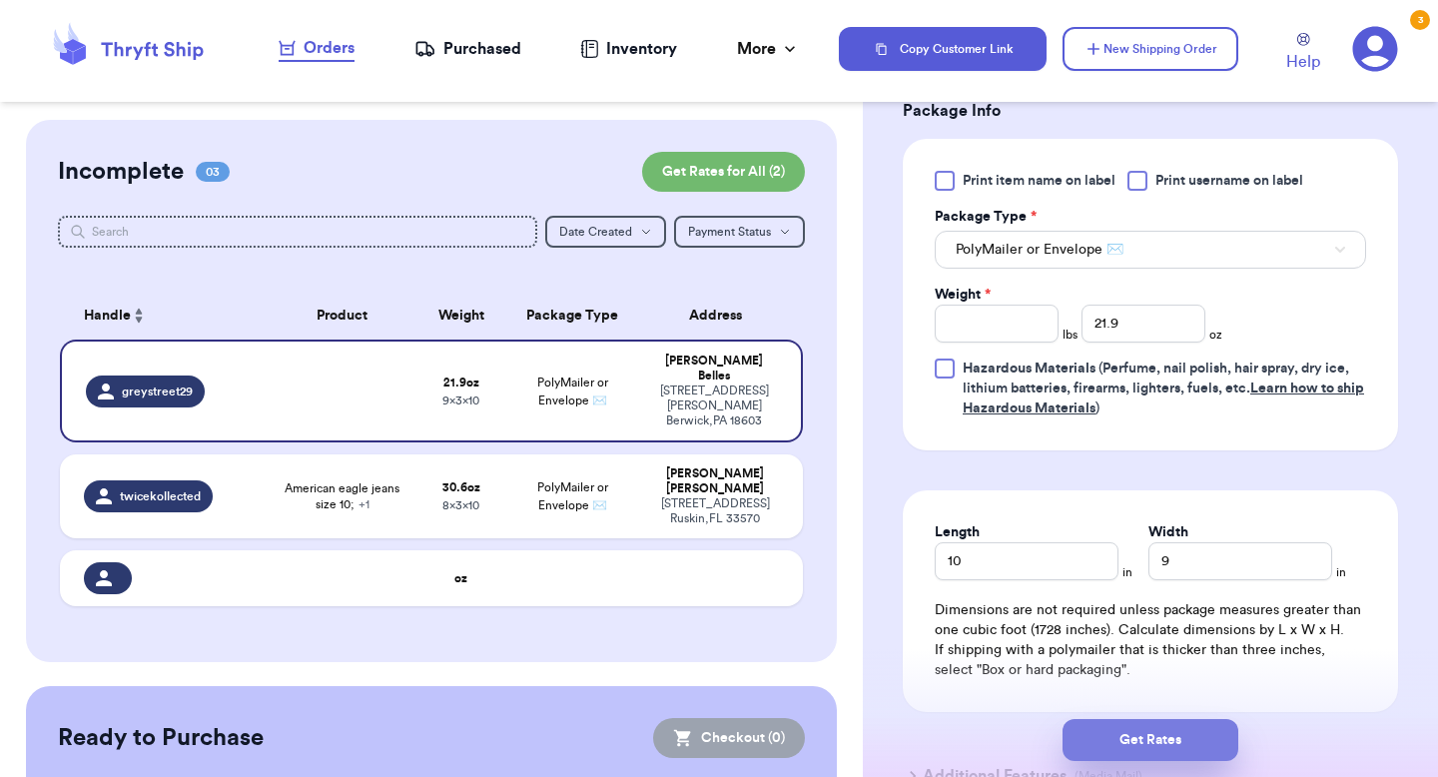
scroll to position [864, 0]
type input "1"
type input "5.899999999999999"
